Goal: Information Seeking & Learning: Learn about a topic

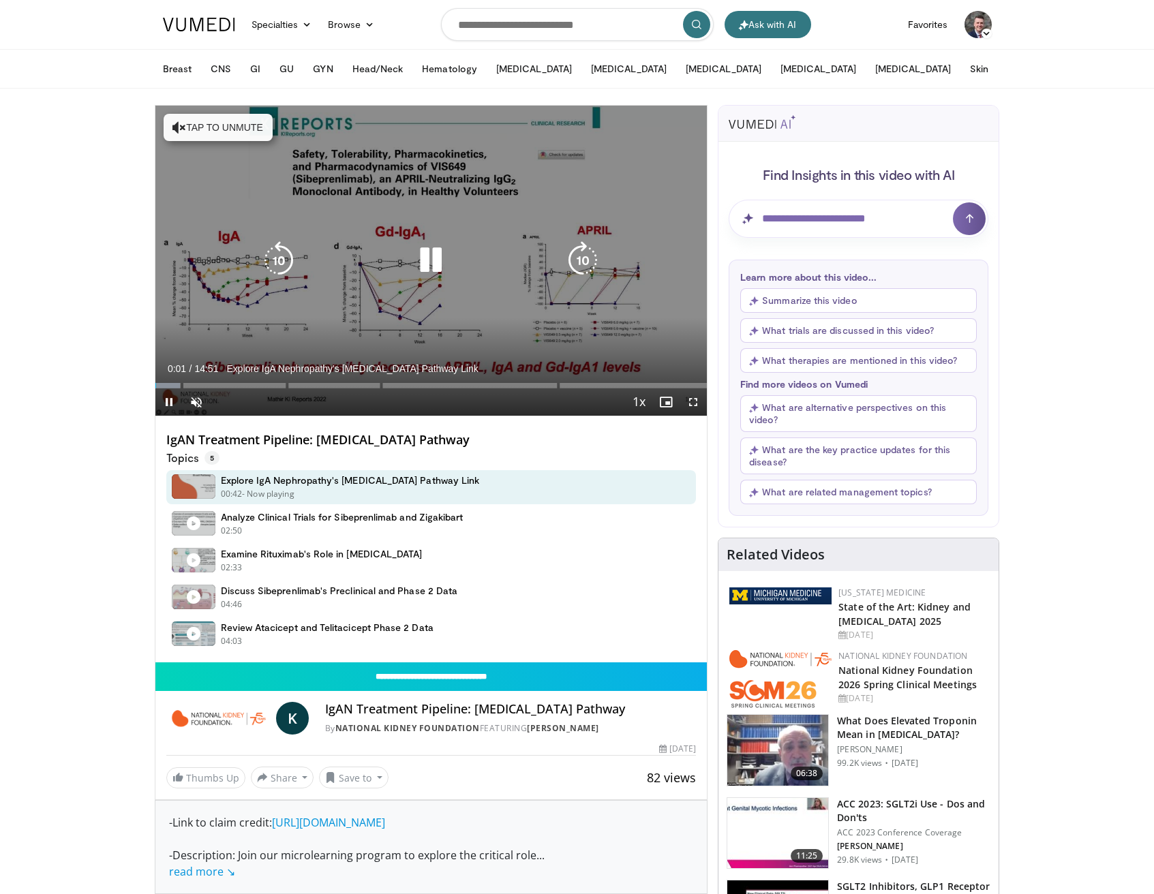
click at [209, 134] on button "Tap to unmute" at bounding box center [218, 127] width 109 height 27
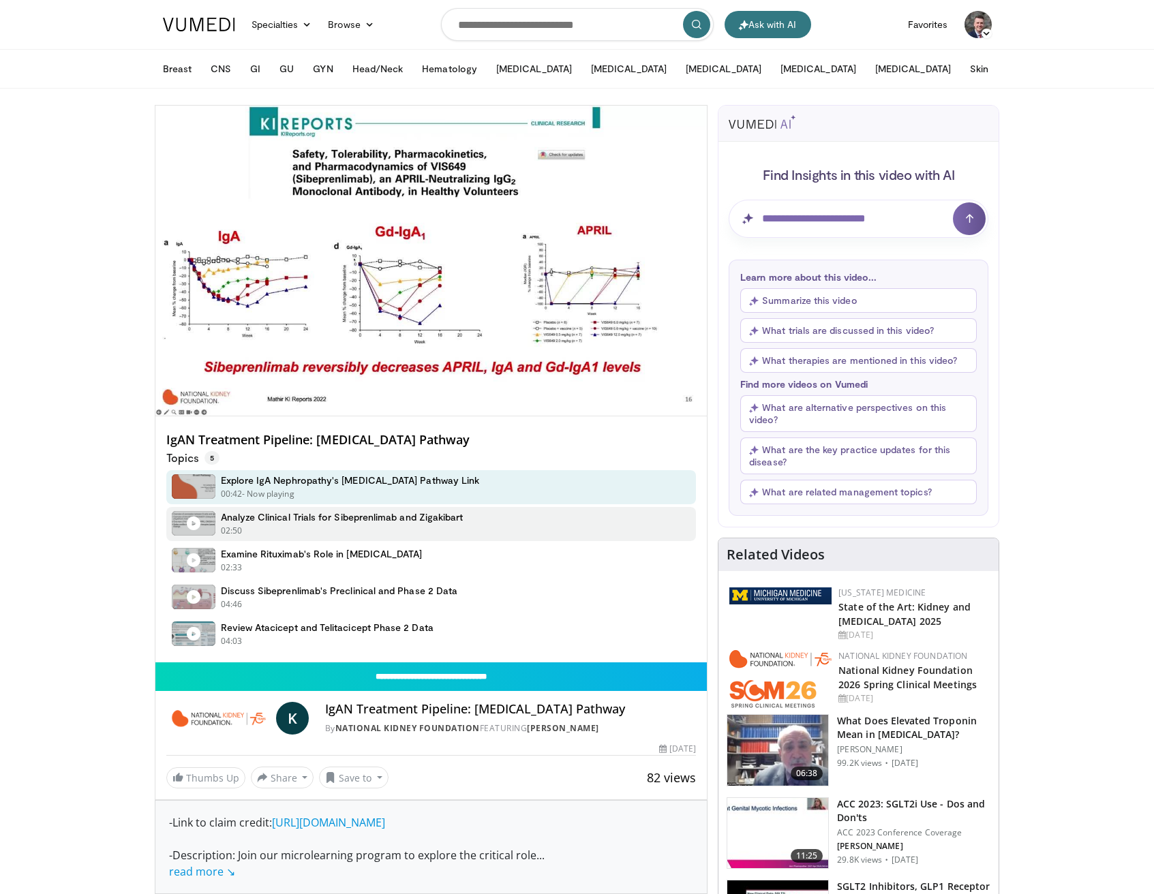
click at [405, 526] on div "02:50 - Now playing" at bounding box center [342, 531] width 243 height 12
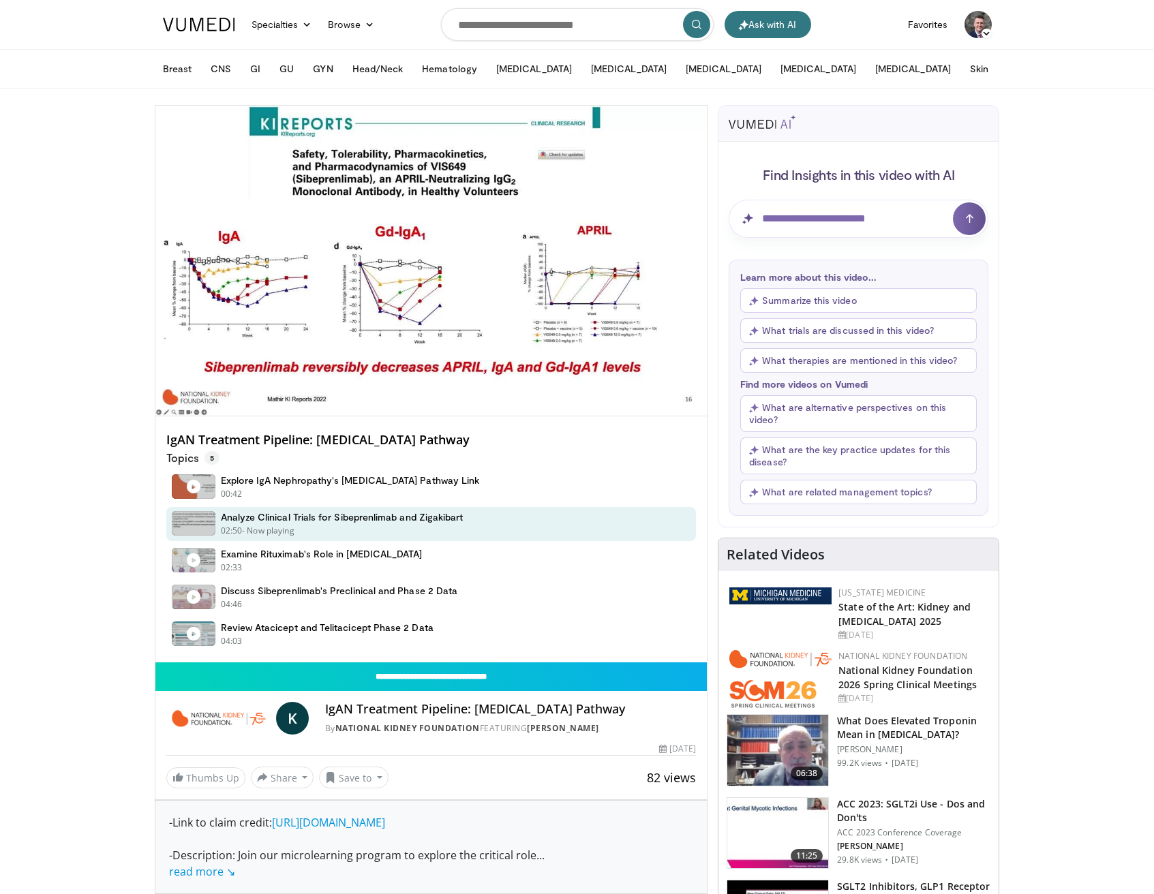
click at [313, 442] on h4 "IgAN Treatment Pipeline: B-cell Pathway" at bounding box center [431, 440] width 530 height 15
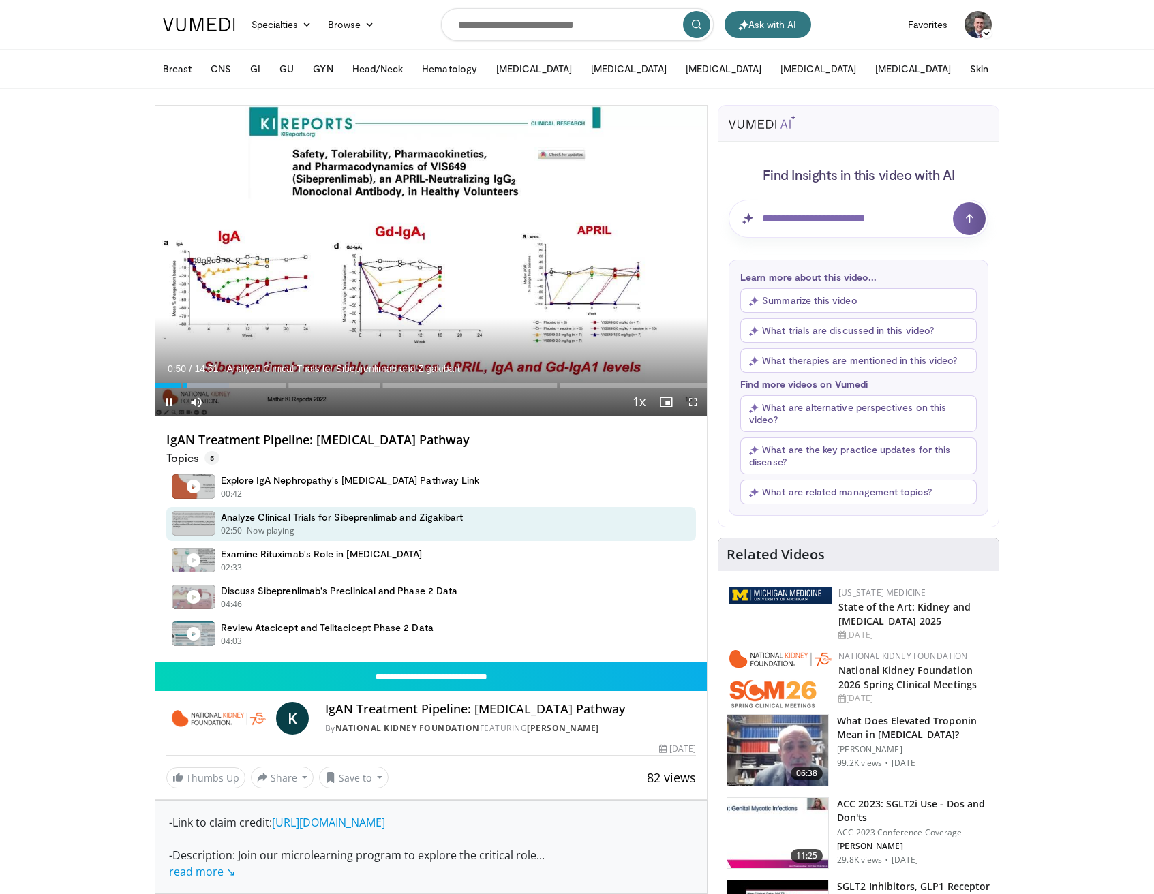
click at [261, 365] on span "Analyze Clinical Trials for Sibeprenlimab and Zigakibart" at bounding box center [342, 369] width 233 height 12
click at [264, 368] on span "Analyze Clinical Trials for Sibeprenlimab and Zigakibart" at bounding box center [342, 369] width 233 height 12
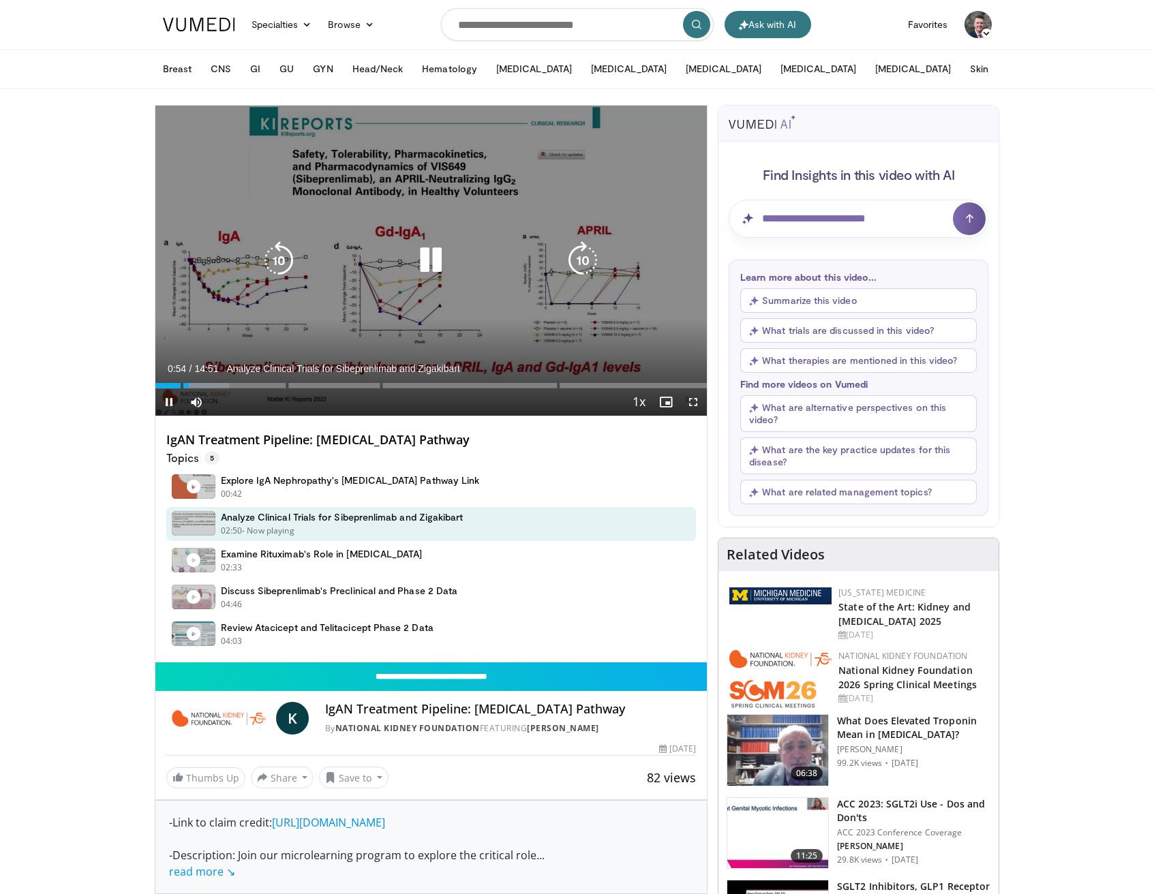
click at [592, 259] on icon "Video Player" at bounding box center [583, 260] width 38 height 38
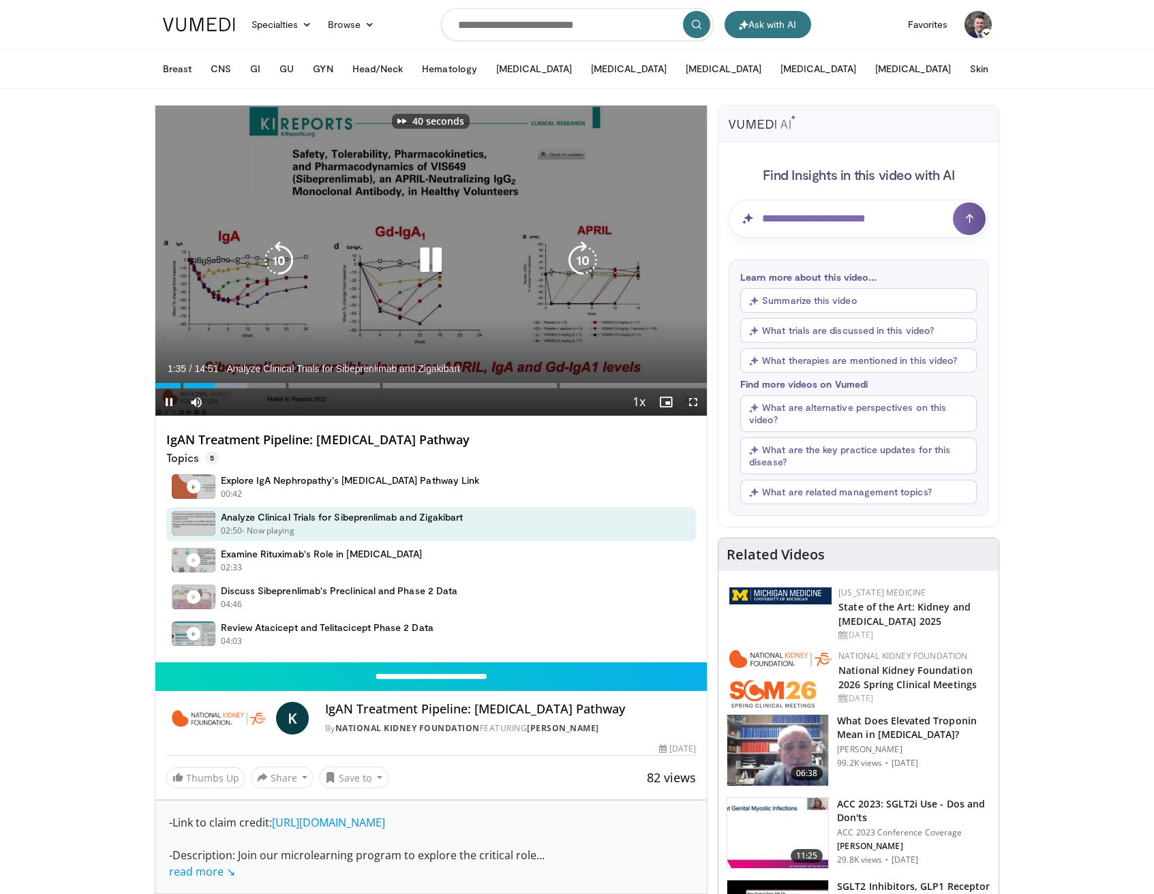
click at [592, 259] on icon "Video Player" at bounding box center [583, 260] width 38 height 38
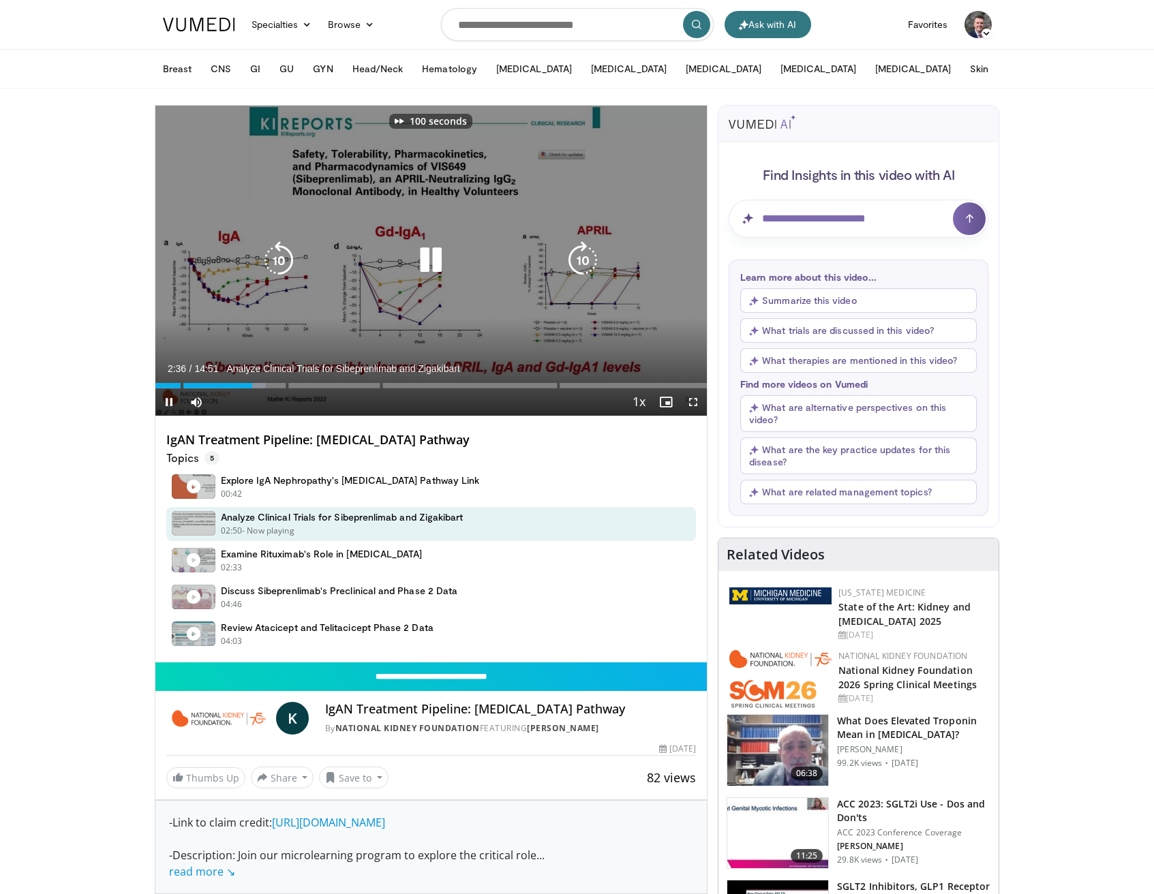
click at [592, 259] on icon "Video Player" at bounding box center [583, 260] width 38 height 38
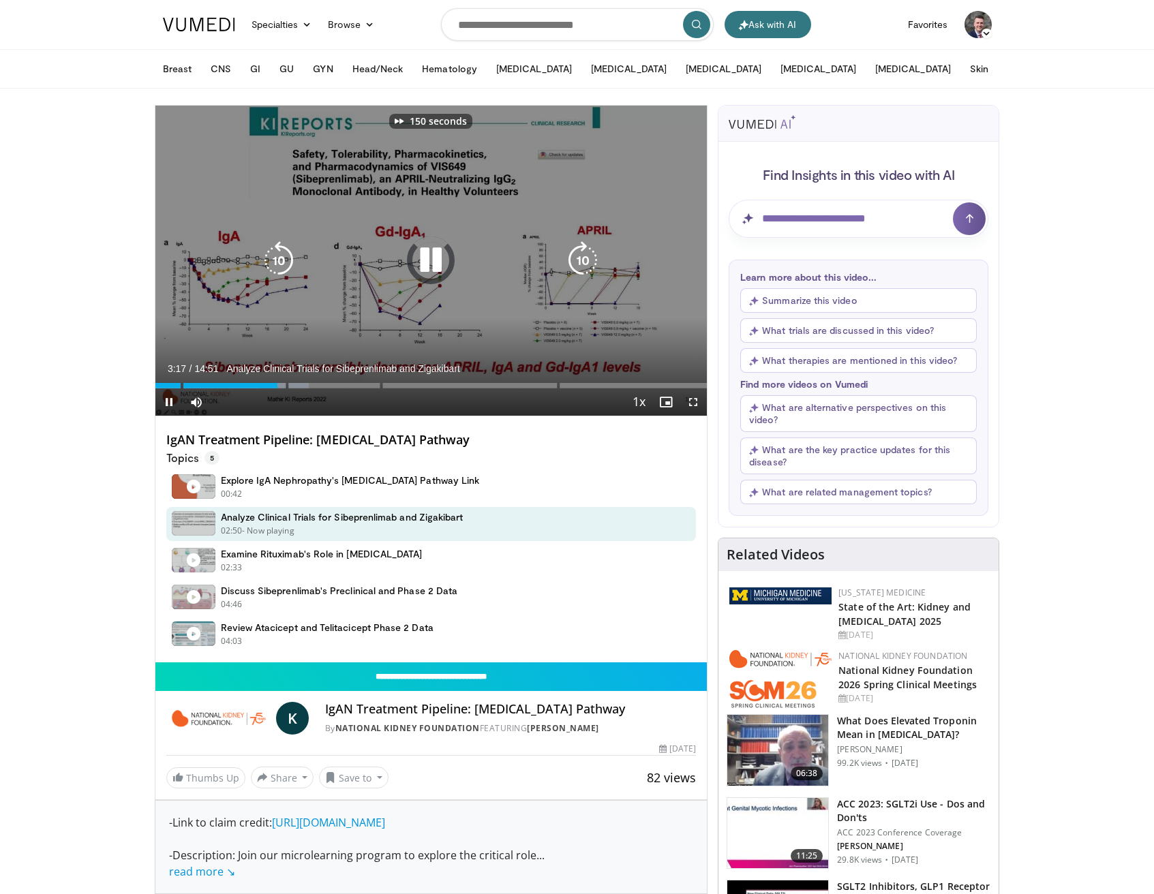
click at [592, 259] on icon "Video Player" at bounding box center [583, 260] width 38 height 38
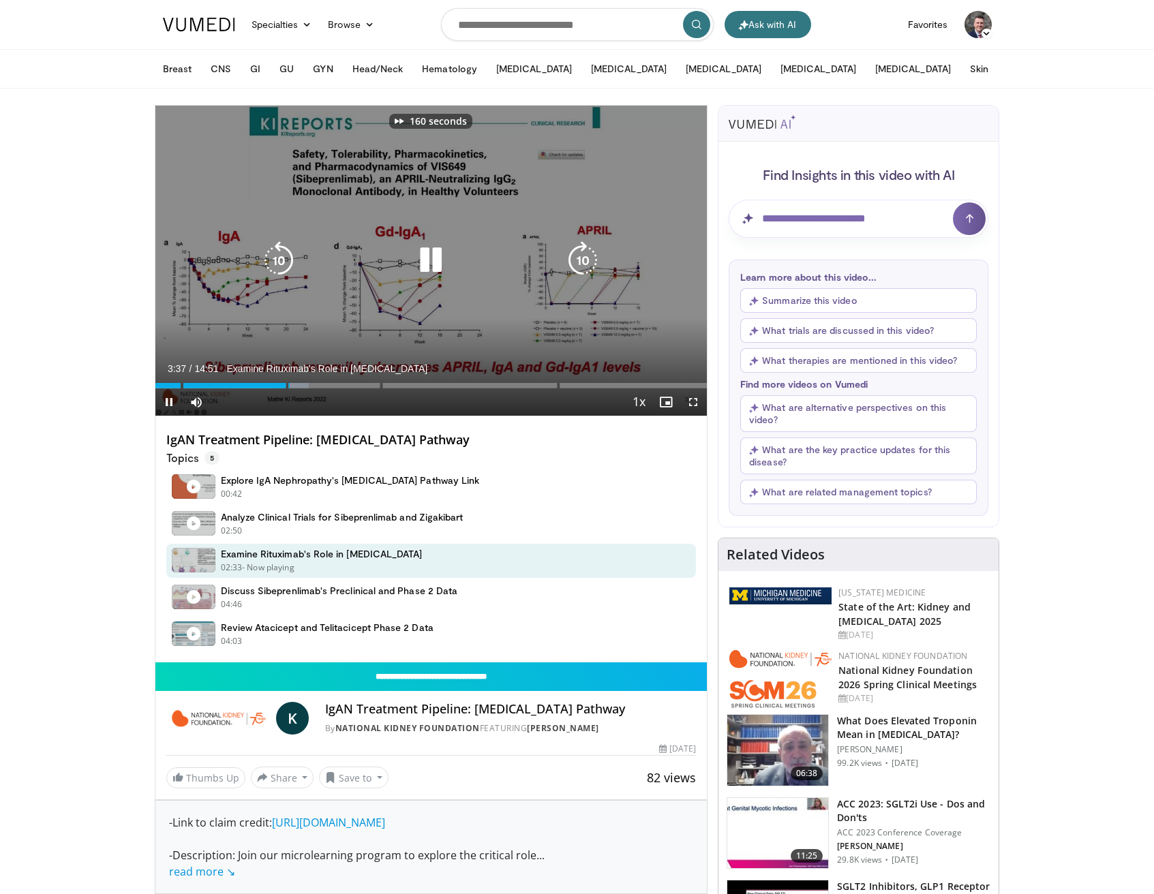
click at [592, 259] on icon "Video Player" at bounding box center [583, 260] width 38 height 38
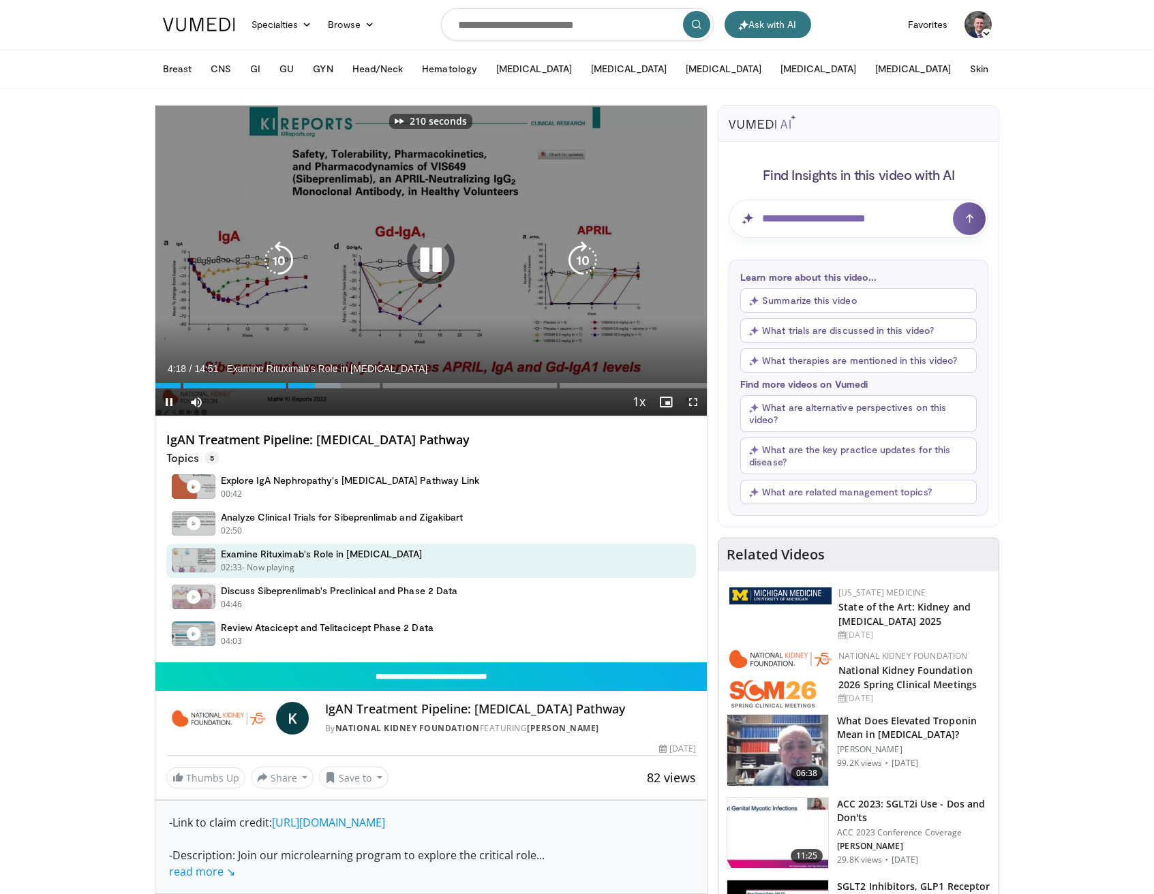
click at [592, 259] on icon "Video Player" at bounding box center [583, 260] width 38 height 38
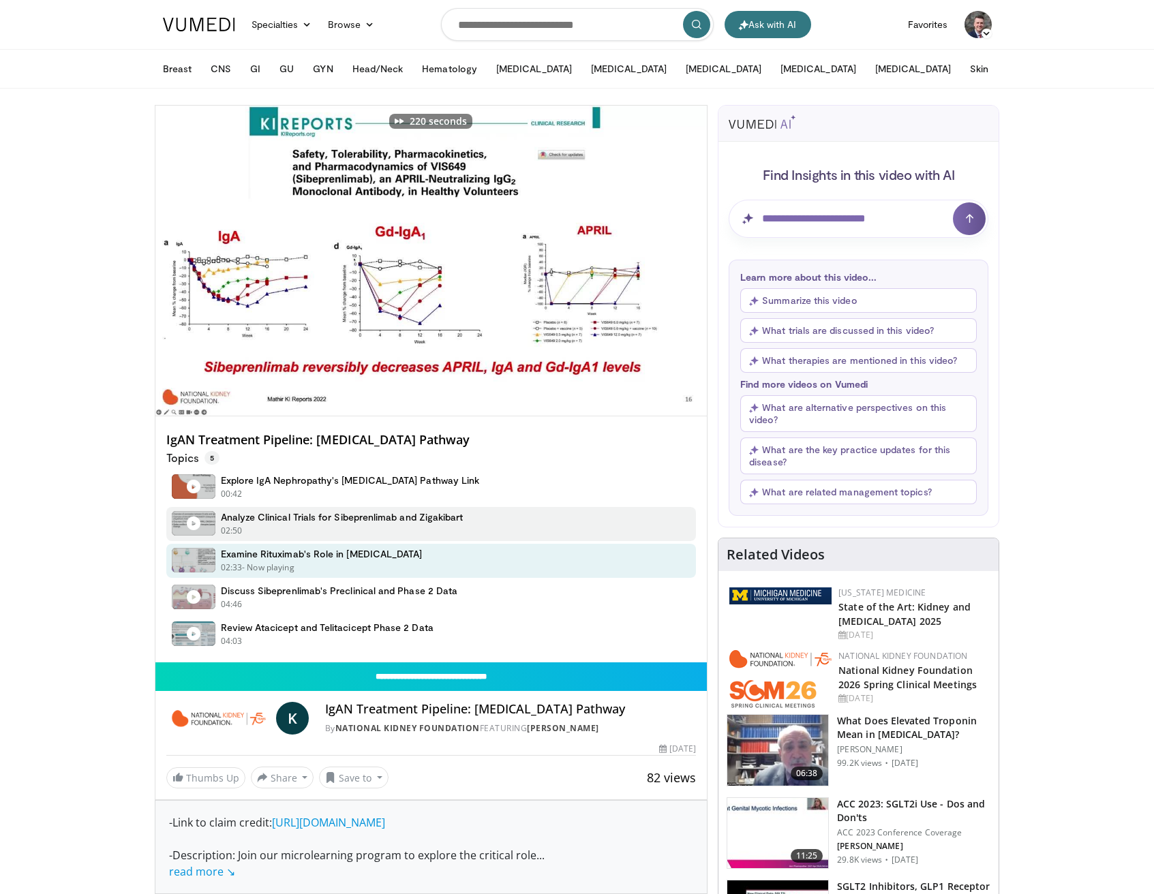
click at [441, 519] on h4 "Analyze Clinical Trials for Sibeprenlimab and Zigakibart" at bounding box center [342, 517] width 243 height 12
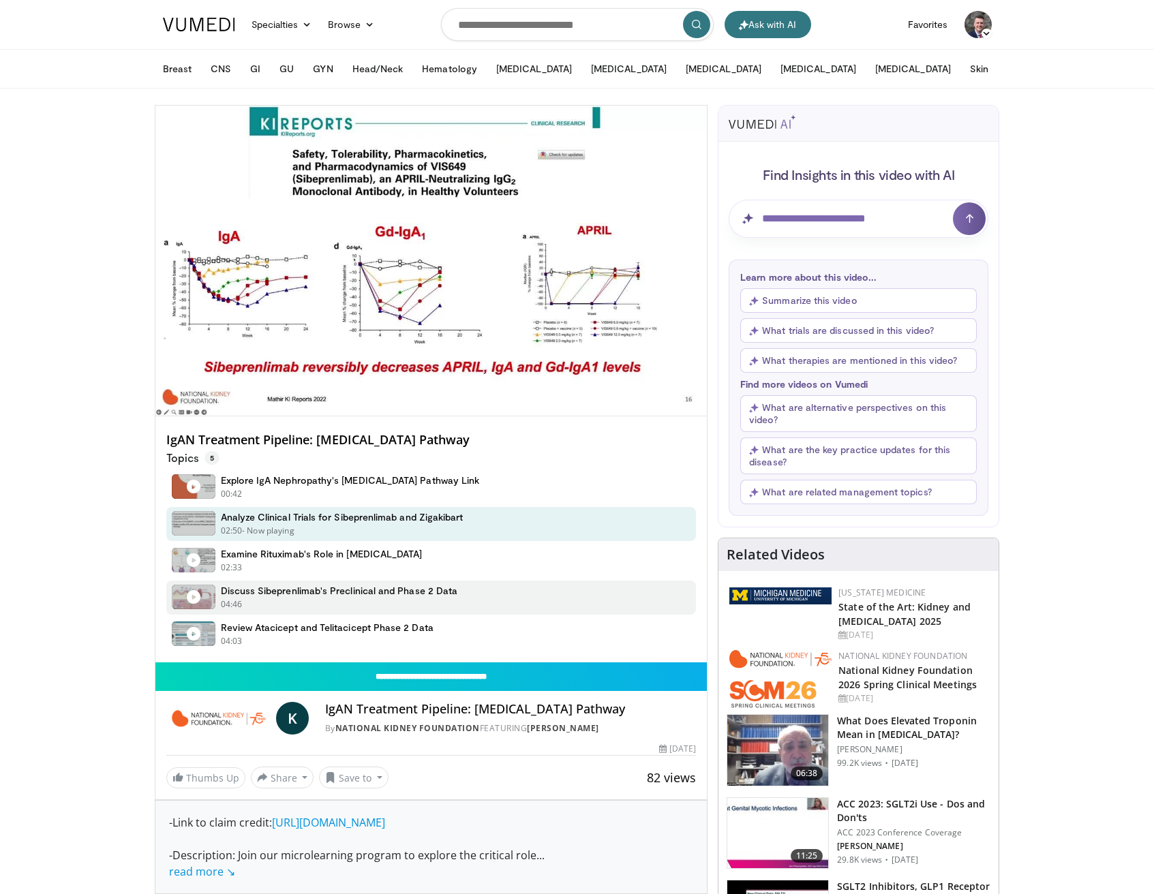
click at [431, 586] on h4 "Discuss Sibeprenlimab's Preclinical and Phase 2 Data" at bounding box center [339, 591] width 237 height 12
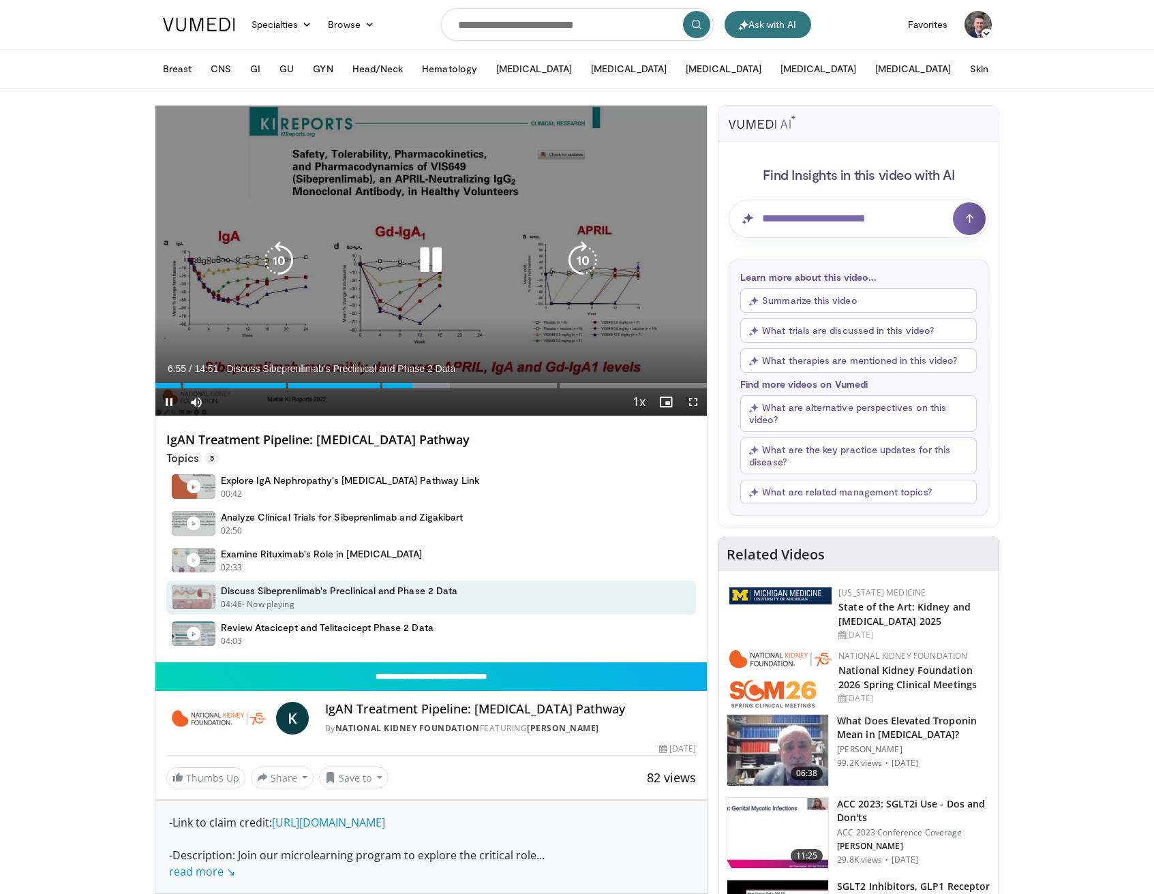
click at [580, 258] on icon "Video Player" at bounding box center [583, 260] width 38 height 38
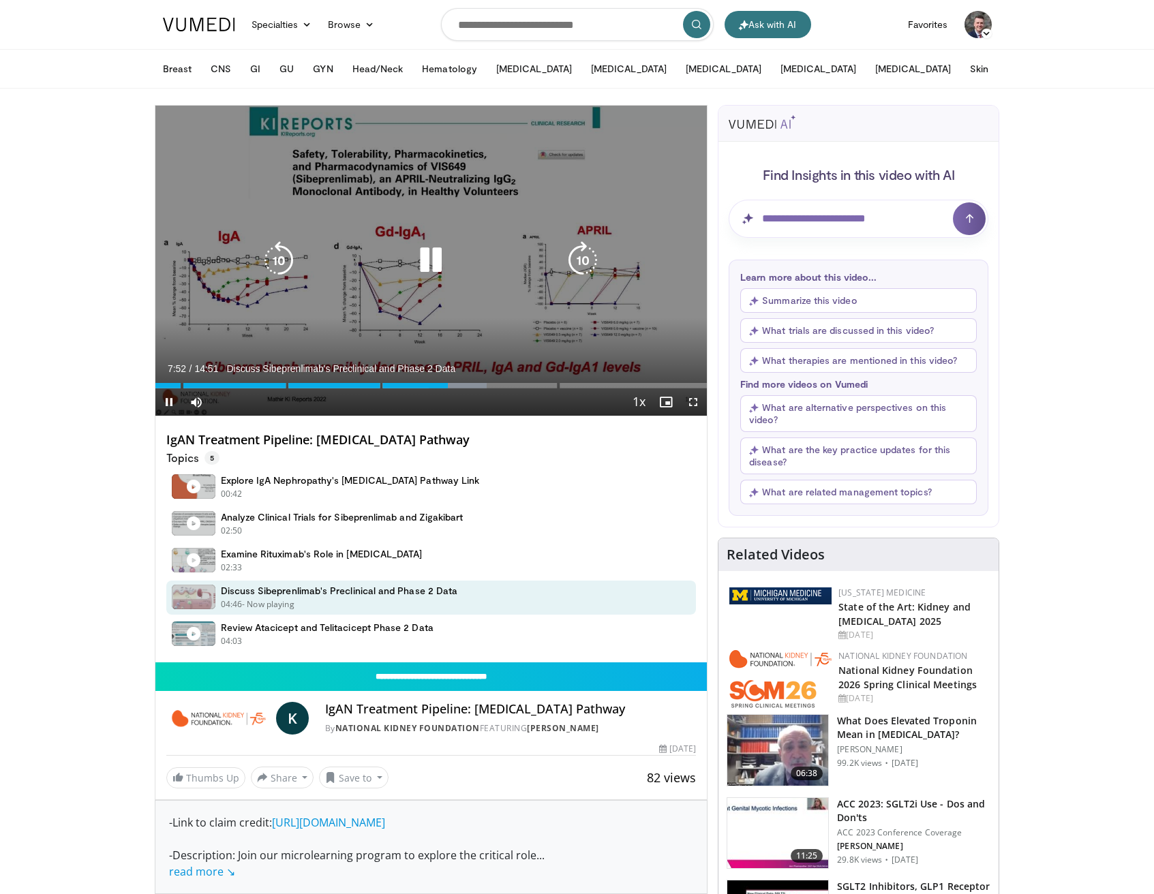
click at [583, 261] on icon "Video Player" at bounding box center [583, 260] width 38 height 38
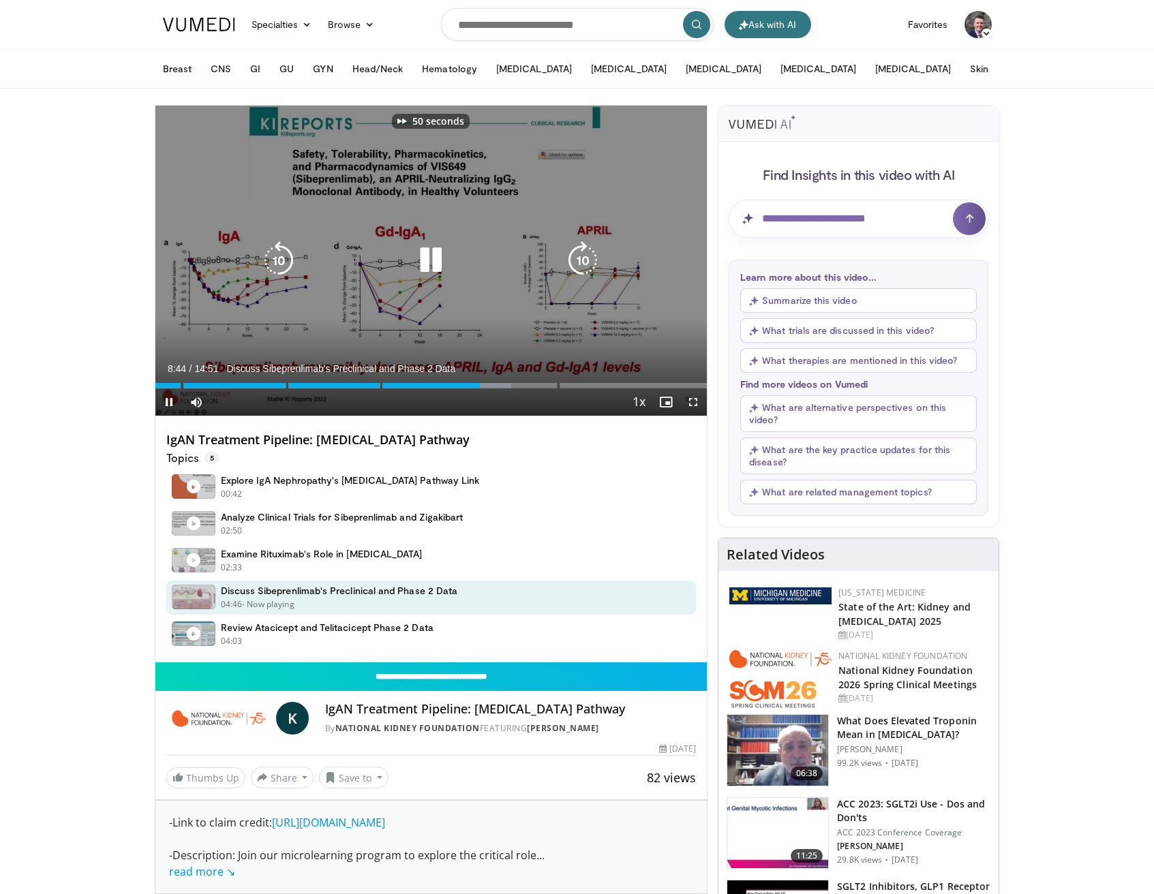
click at [583, 261] on icon "Video Player" at bounding box center [583, 260] width 38 height 38
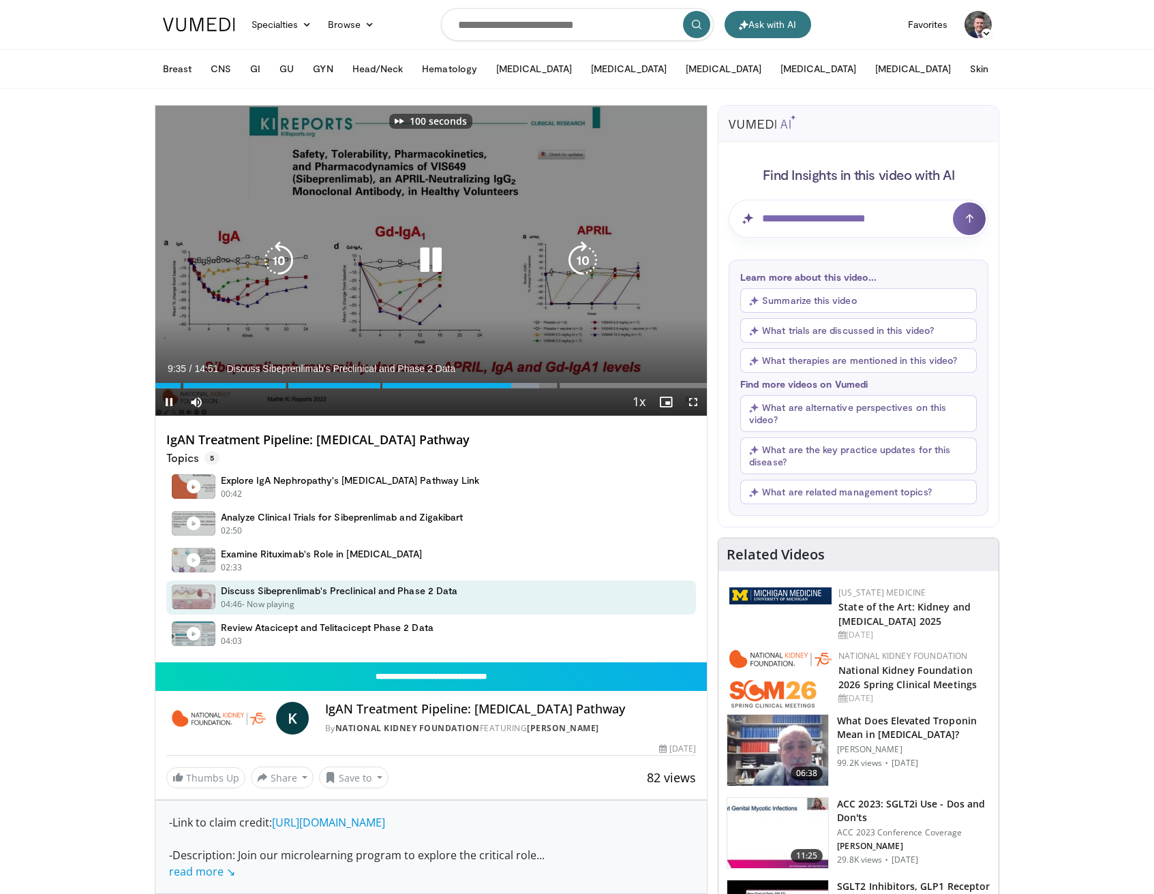
click at [583, 261] on icon "Video Player" at bounding box center [583, 260] width 38 height 38
click at [437, 271] on icon "Video Player" at bounding box center [431, 260] width 38 height 38
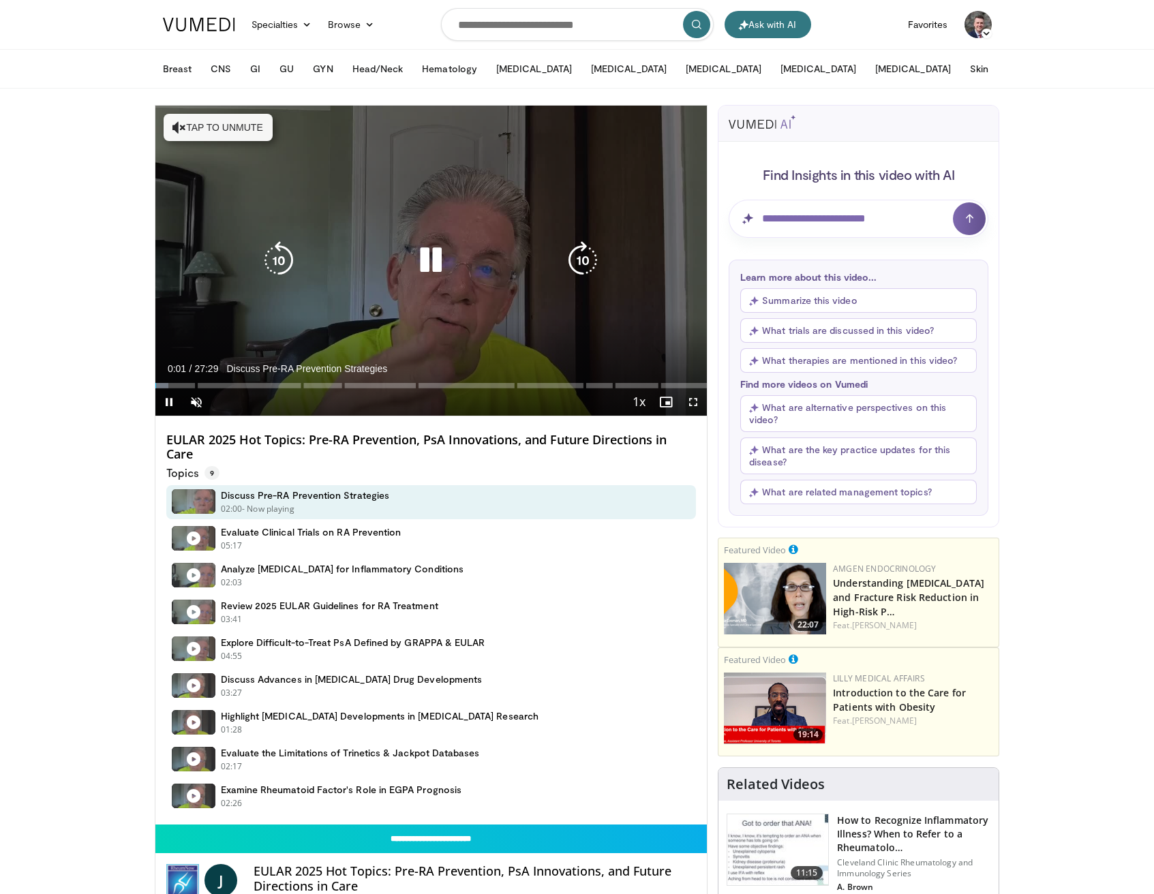
click at [230, 128] on button "Tap to unmute" at bounding box center [218, 127] width 109 height 27
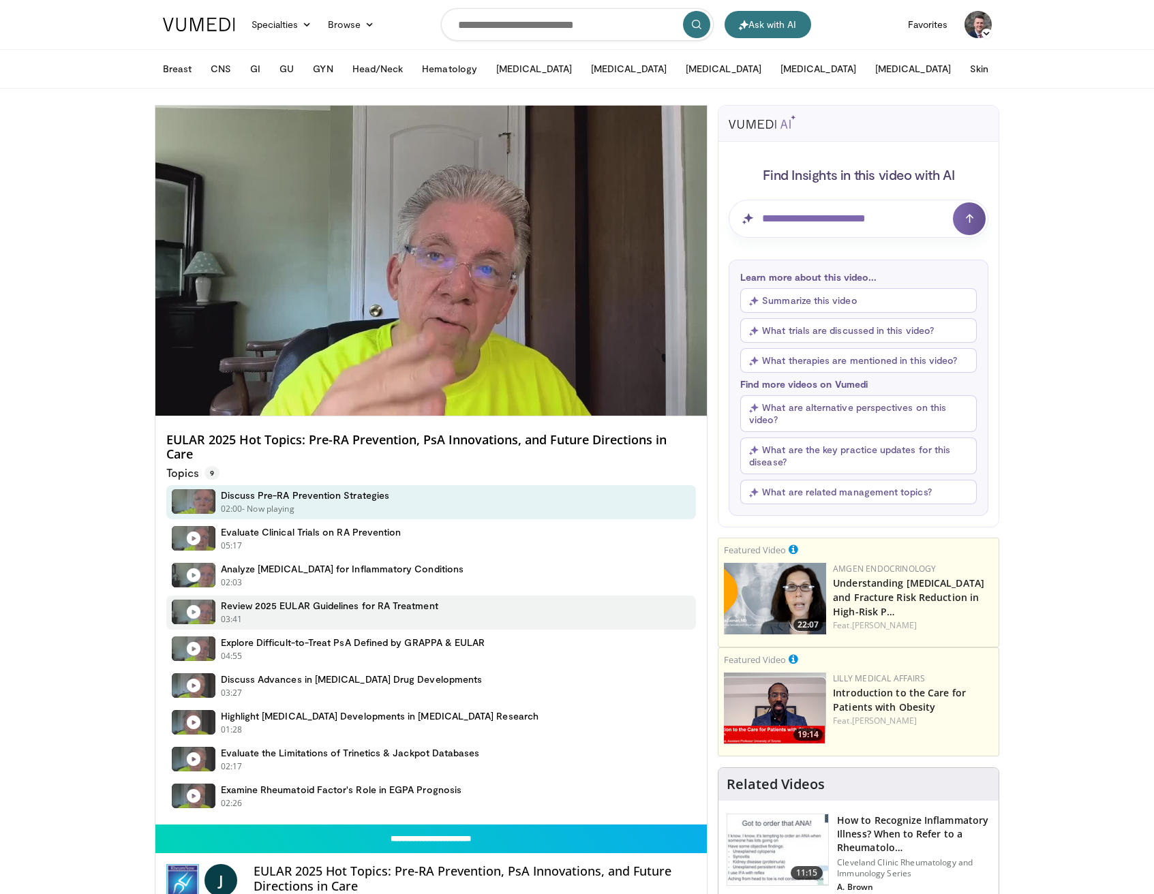
click at [357, 618] on div "03:41 - Now playing" at bounding box center [329, 619] width 217 height 12
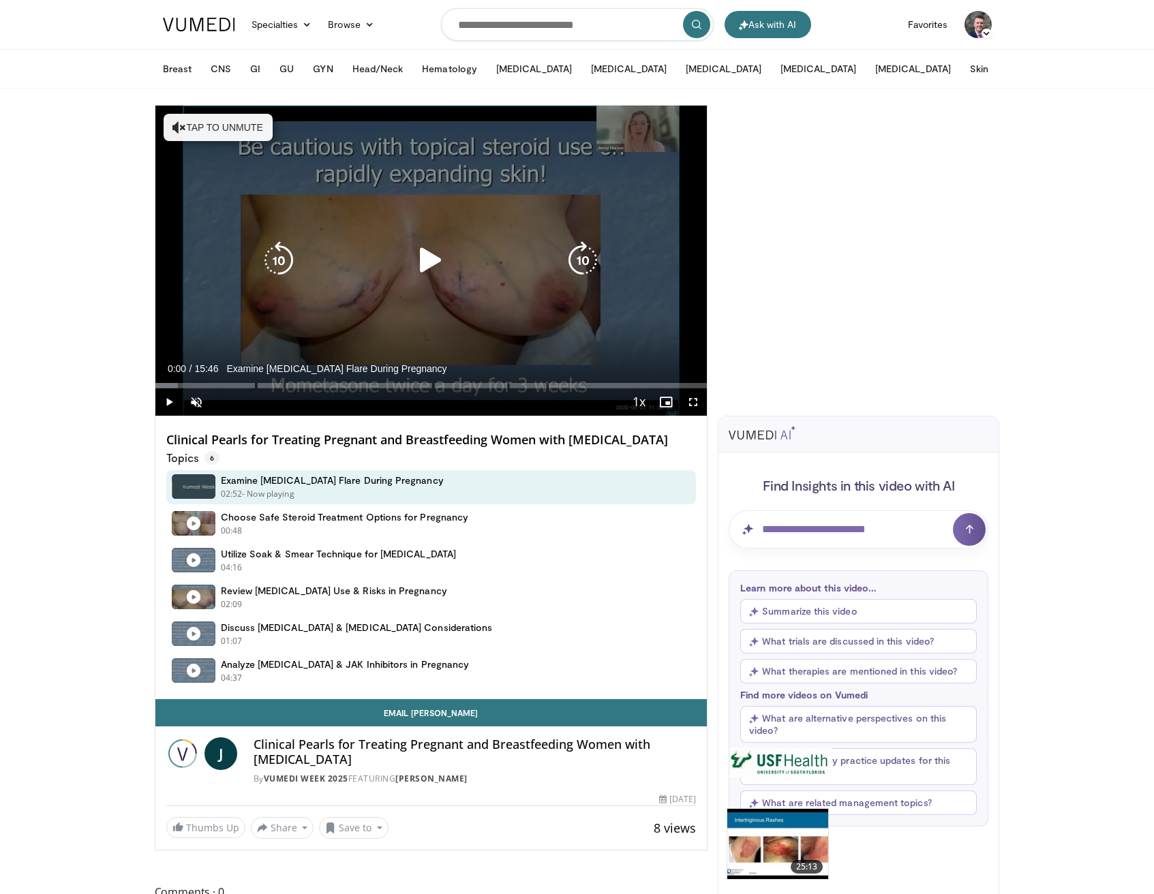
click at [214, 130] on button "Tap to unmute" at bounding box center [218, 127] width 109 height 27
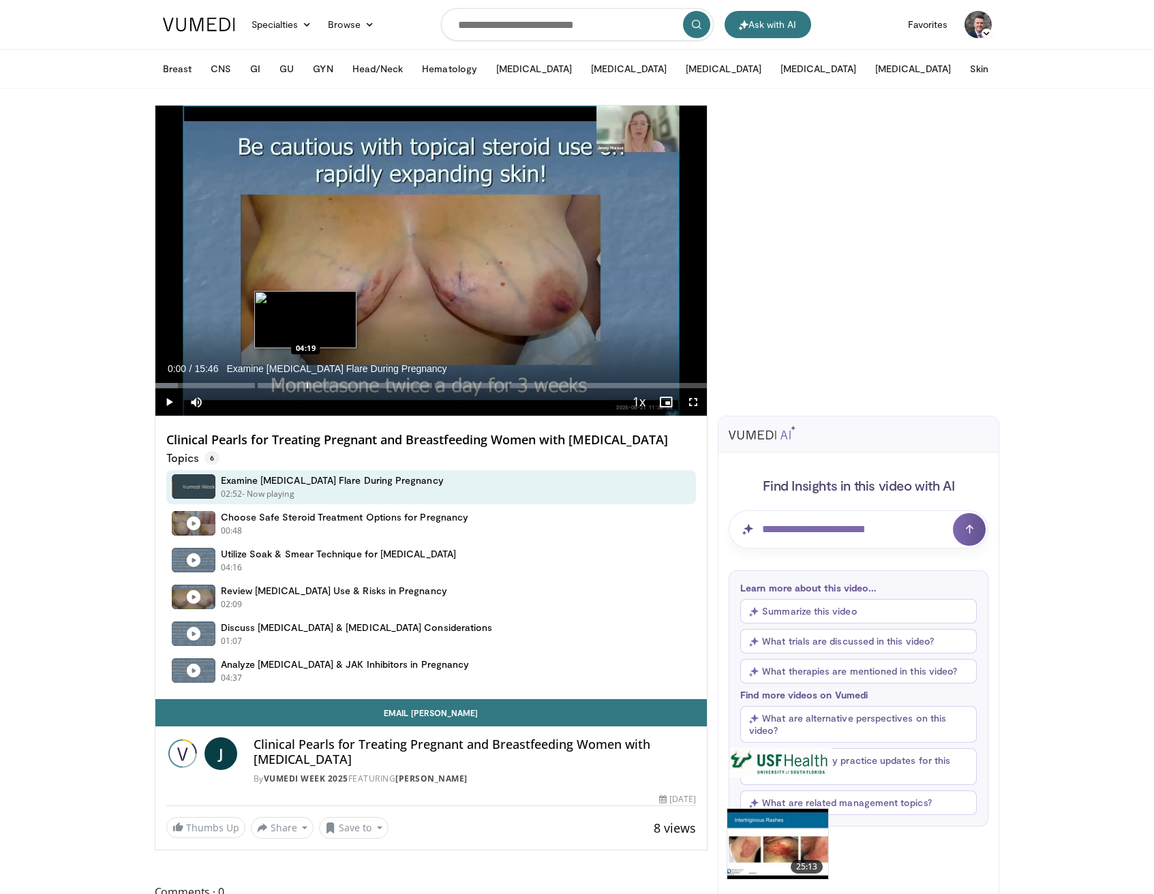
click at [305, 380] on div "Loaded : 4.18% 00:00 04:19" at bounding box center [431, 381] width 552 height 13
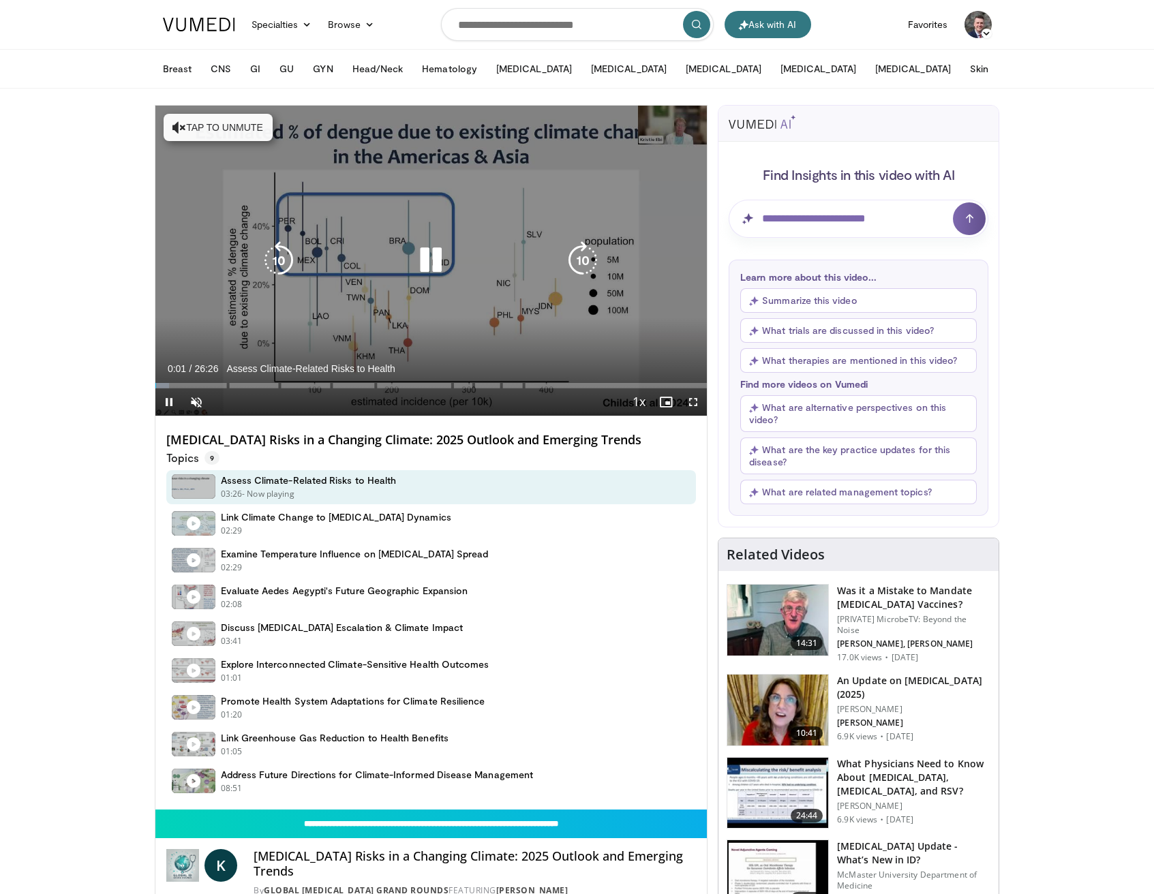
click at [228, 123] on button "Tap to unmute" at bounding box center [218, 127] width 109 height 27
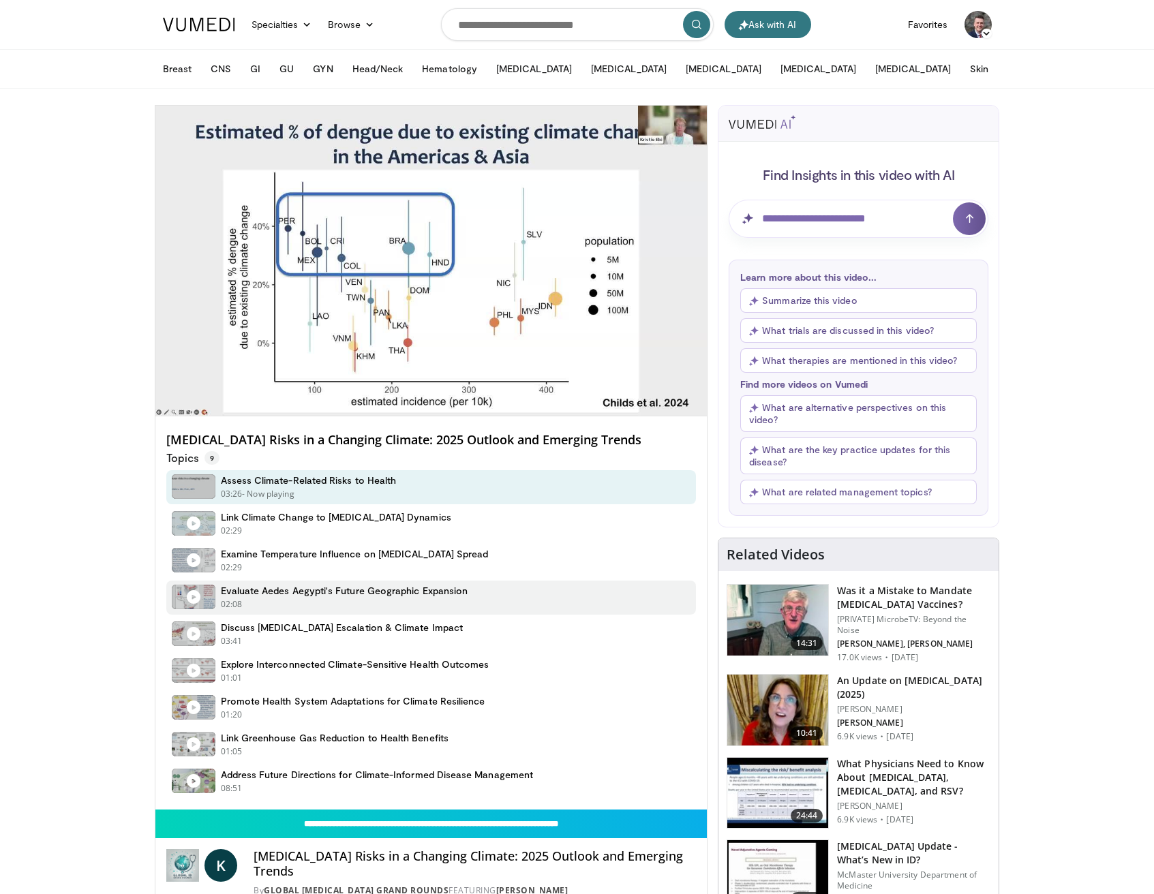
click at [352, 592] on h4 "Evaluate Aedes Aegypti's Future Geographic Expansion" at bounding box center [344, 591] width 247 height 12
